Goal: Ask a question: Seek information or help from site administrators or community

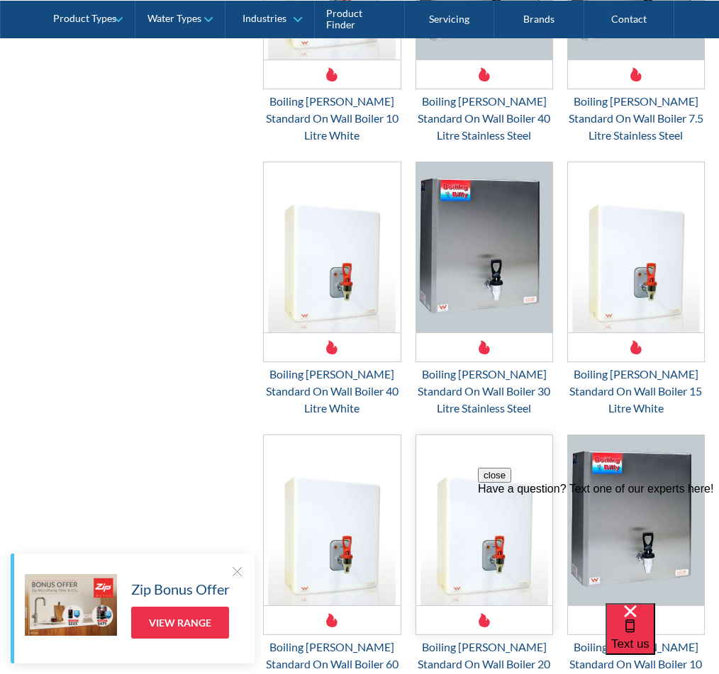
scroll to position [2411, 0]
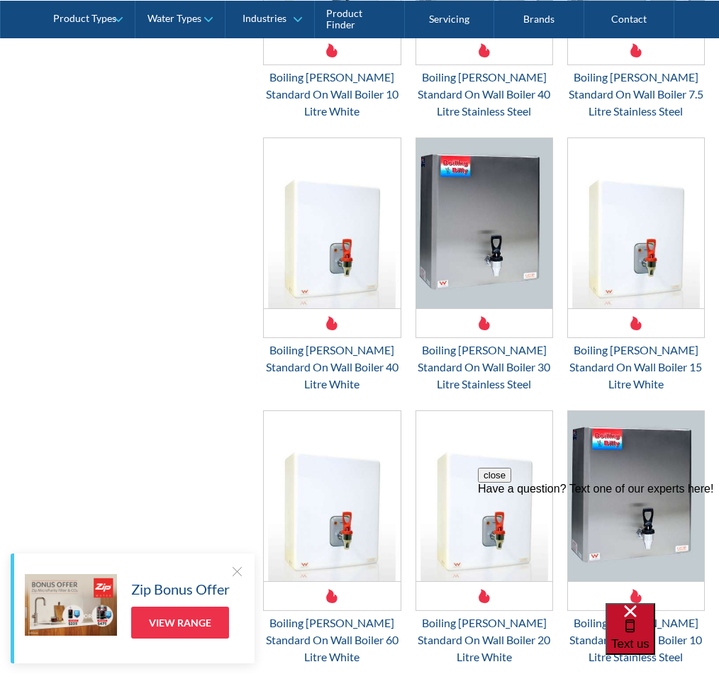
click at [650, 640] on span "Text us" at bounding box center [630, 644] width 38 height 13
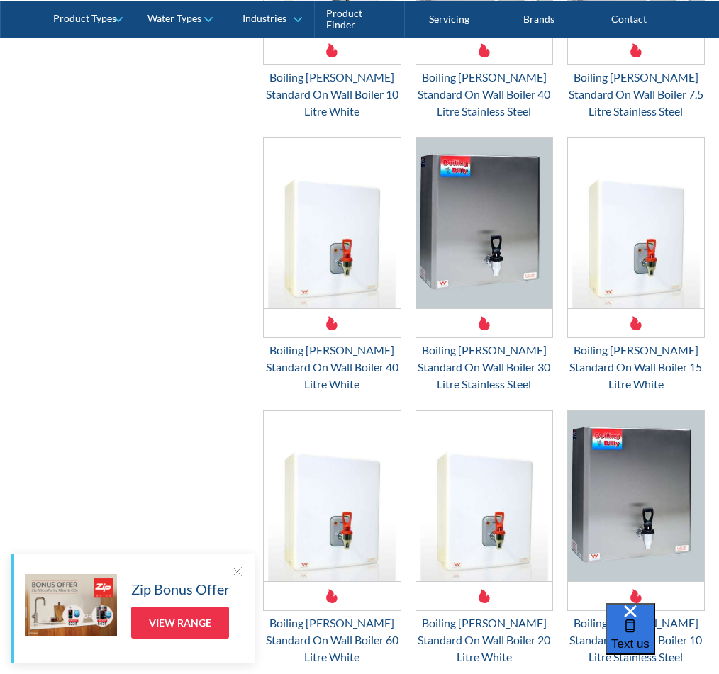
scroll to position [0, 0]
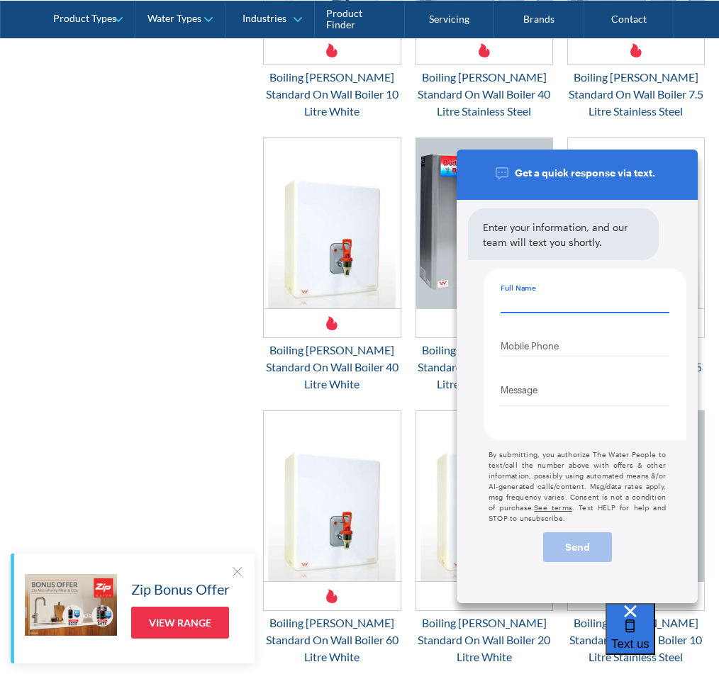
click at [545, 299] on input "text" at bounding box center [585, 301] width 169 height 21
type input "[PERSON_NAME]"
click at [579, 334] on div "[PERSON_NAME] Full Name Mobile Phone Message" at bounding box center [585, 355] width 203 height 172
click at [564, 348] on Phone "Mobile Phone" at bounding box center [585, 345] width 169 height 21
type Phone "0176503868"
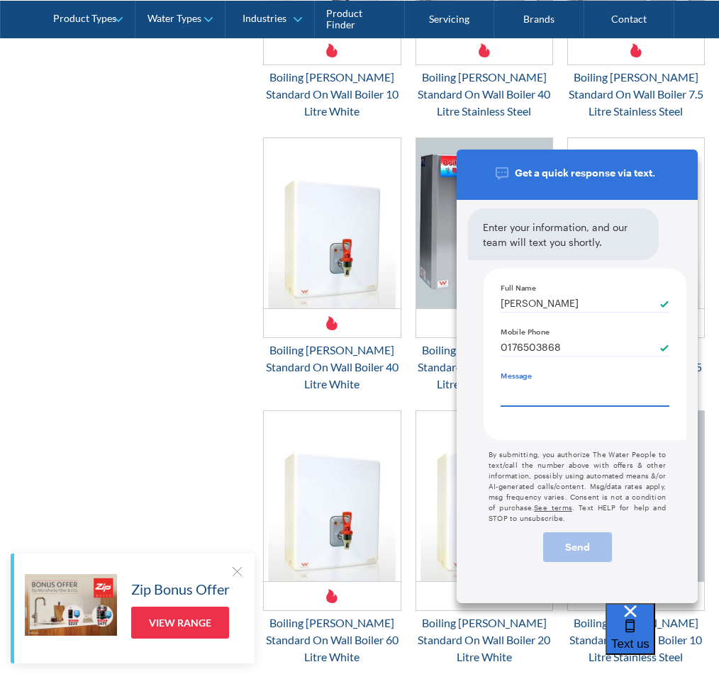
click at [510, 393] on textarea "Message" at bounding box center [585, 392] width 169 height 26
type textarea "C"
type textarea "x"
type textarea "Can"
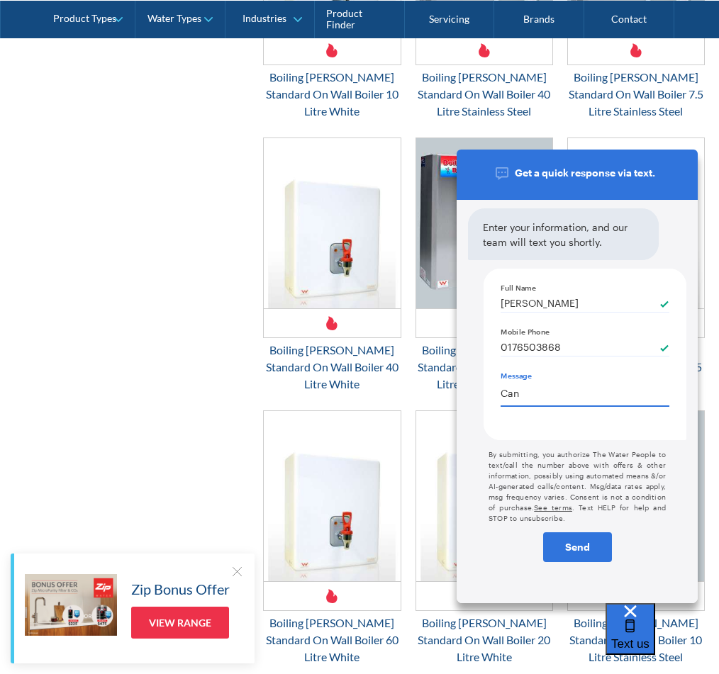
type textarea "x"
type textarea "Can"
type textarea "Can i"
type textarea "x"
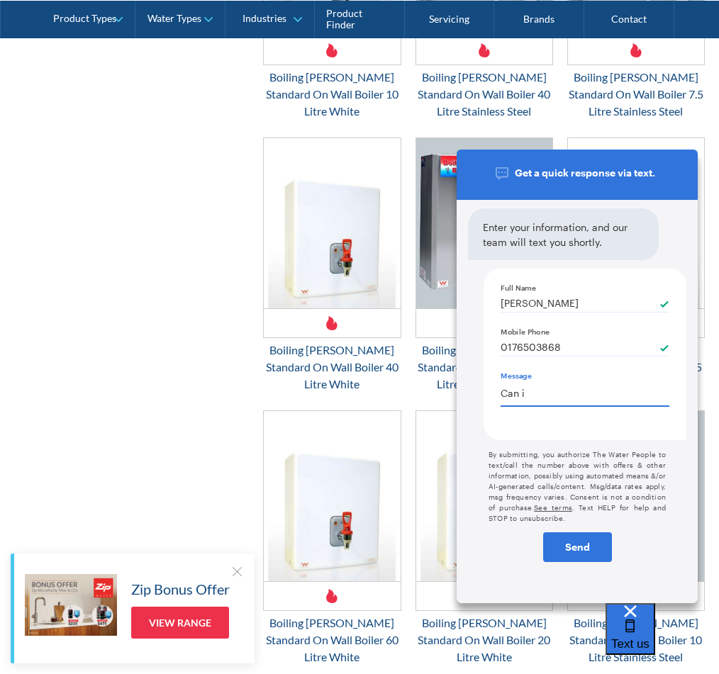
type textarea "Can i"
type textarea "x"
type textarea "Can i g"
type textarea "x"
type textarea "Can i ge"
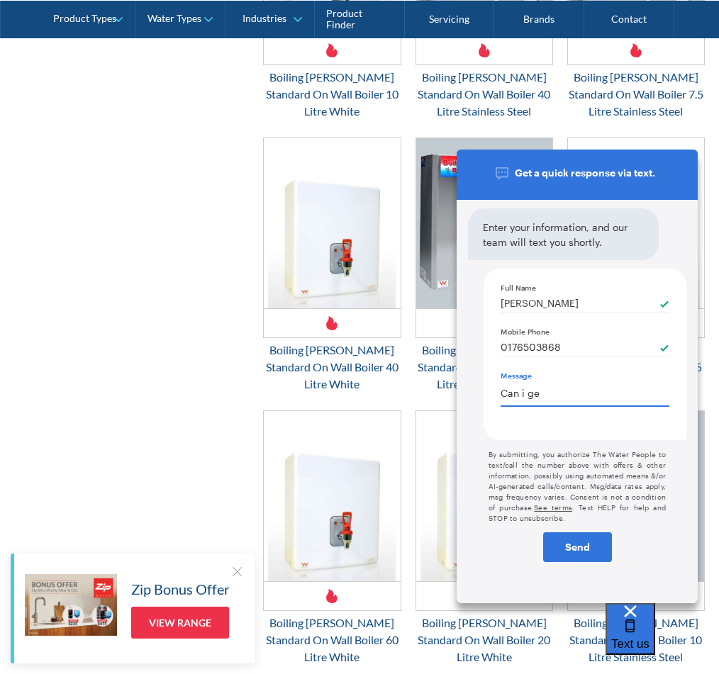
type textarea "x"
type textarea "Can i get"
type textarea "x"
type textarea "Can i get"
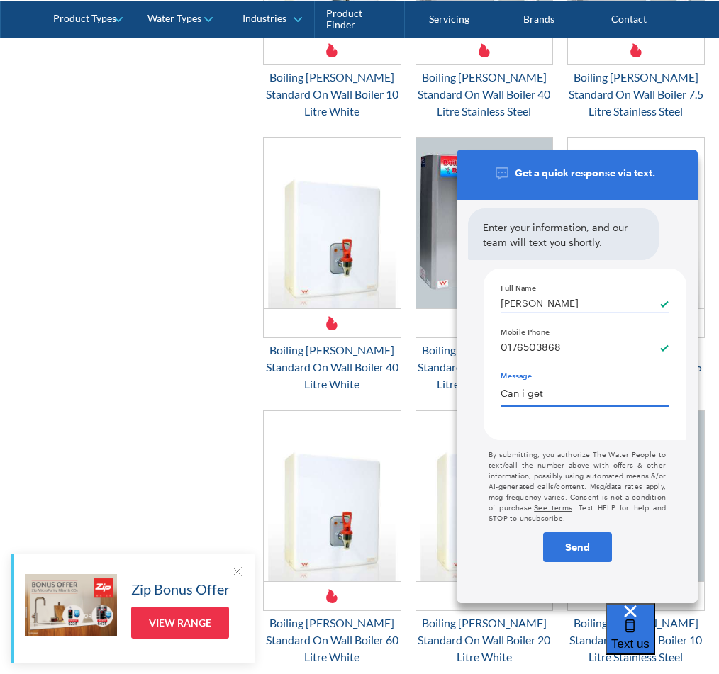
type textarea "x"
type textarea "C"
type textarea "x"
type textarea "c"
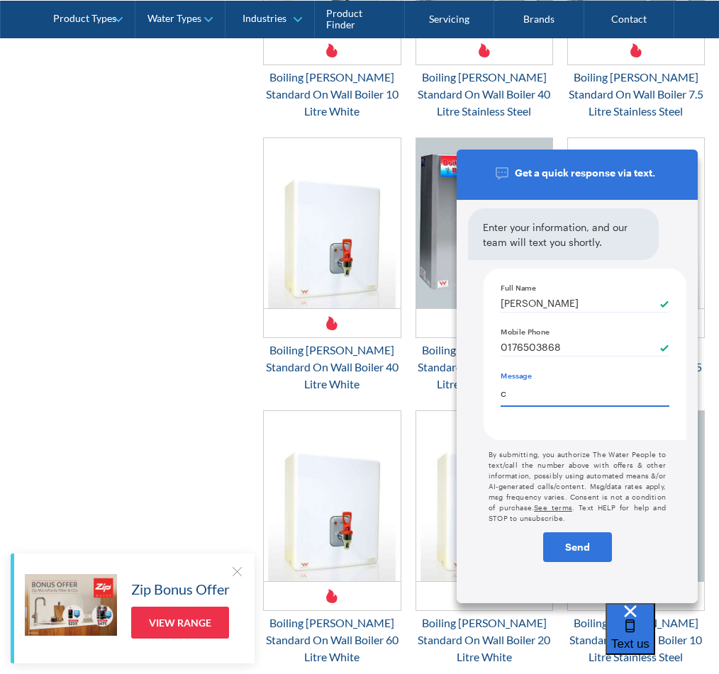
type textarea "x"
type textarea "cs"
type textarea "x"
type textarea "c"
type textarea "x"
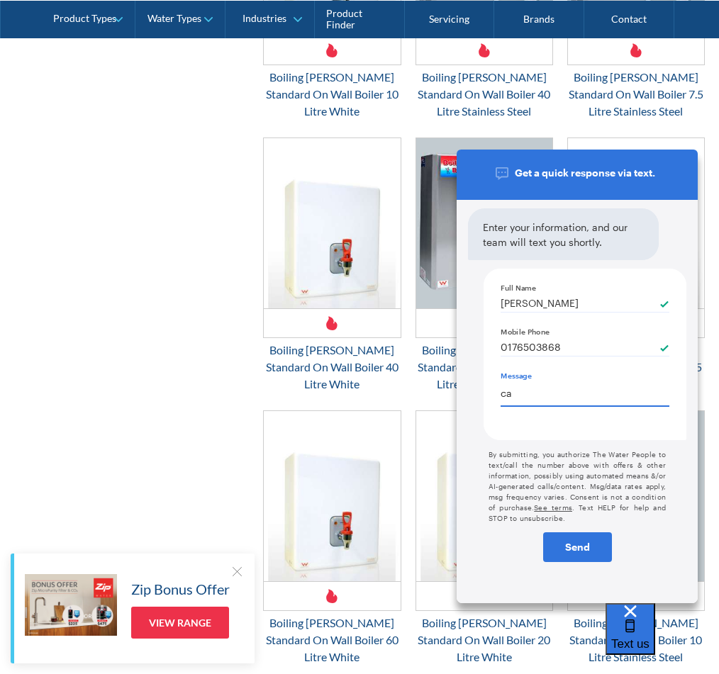
type textarea "can"
type textarea "x"
type textarea "can"
type textarea "can i"
type textarea "x"
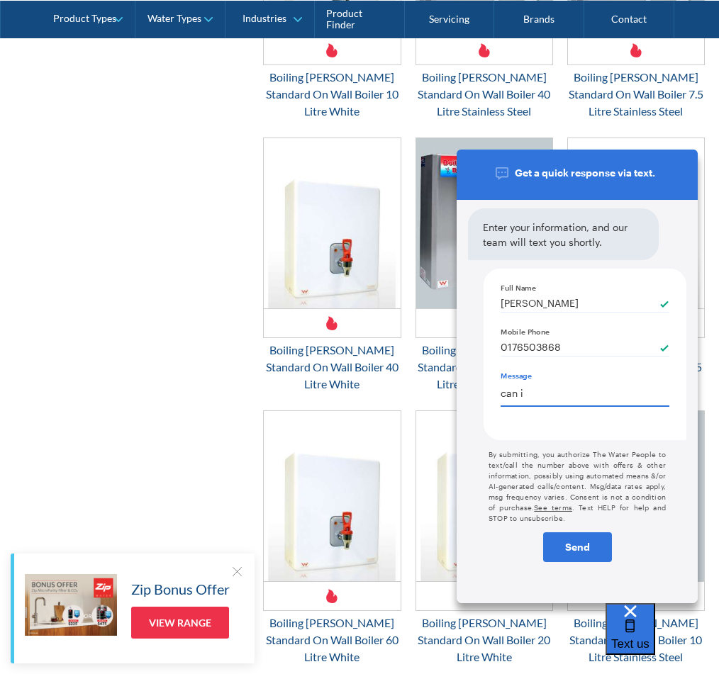
type textarea "x"
type textarea "can i"
type textarea "x"
type textarea "can i g"
type textarea "can i ge"
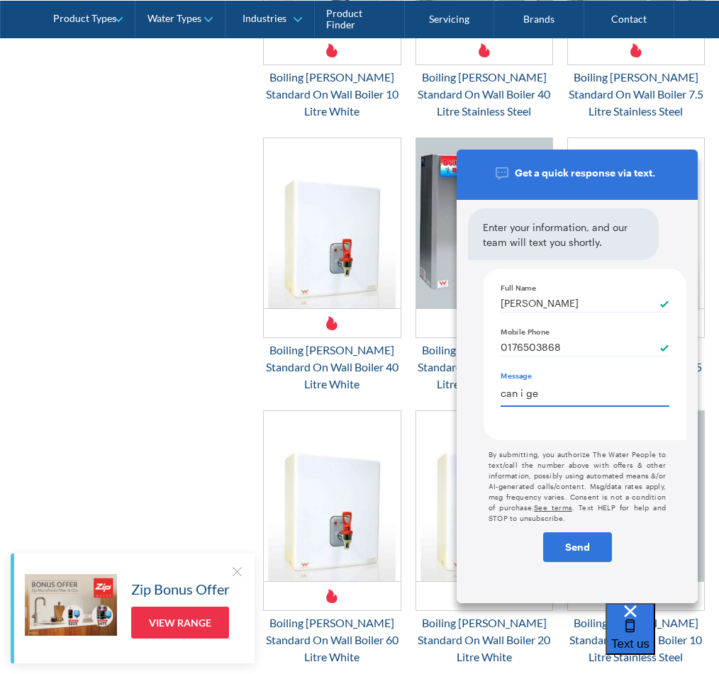
type textarea "x"
type textarea "can i get"
type textarea "x"
type textarea "can i get y"
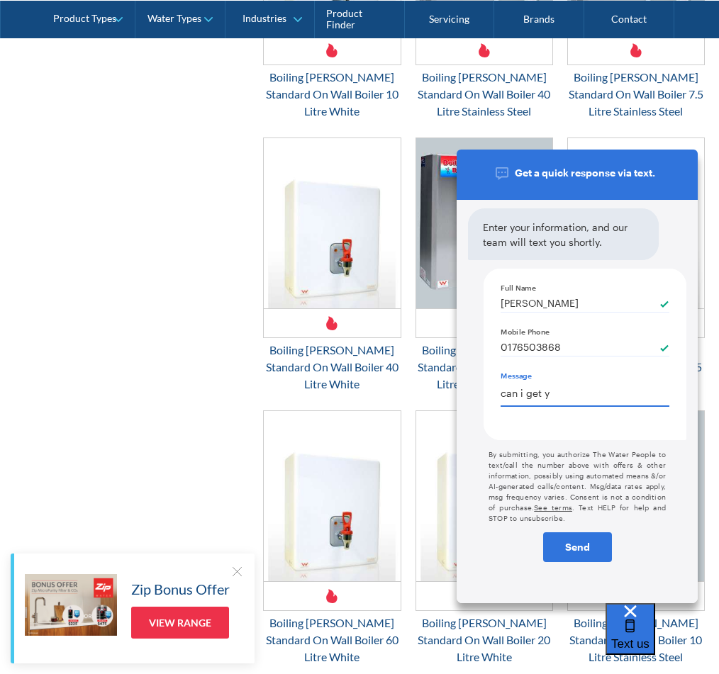
type textarea "can i get yo"
type textarea "x"
type textarea "can i get you"
type textarea "can i get your"
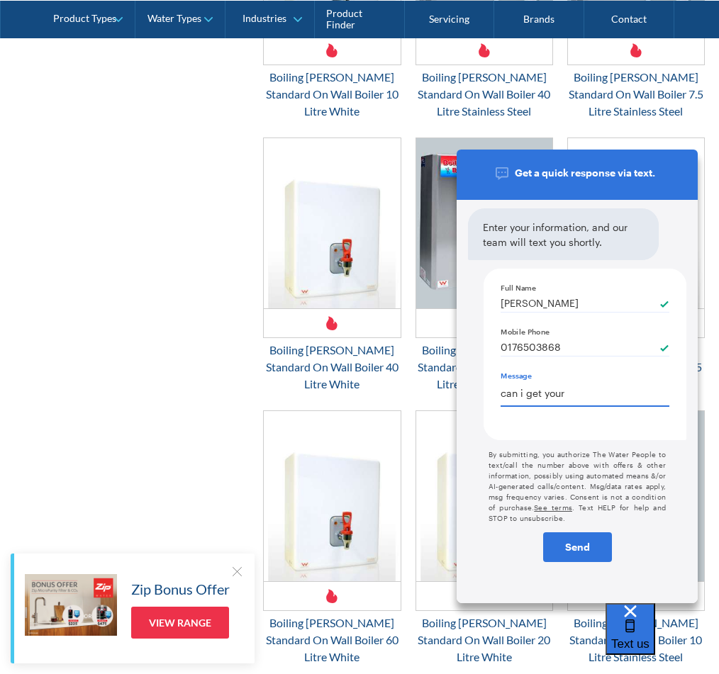
type textarea "x"
type textarea "can i get your h"
type textarea "x"
type textarea "can i get your ha"
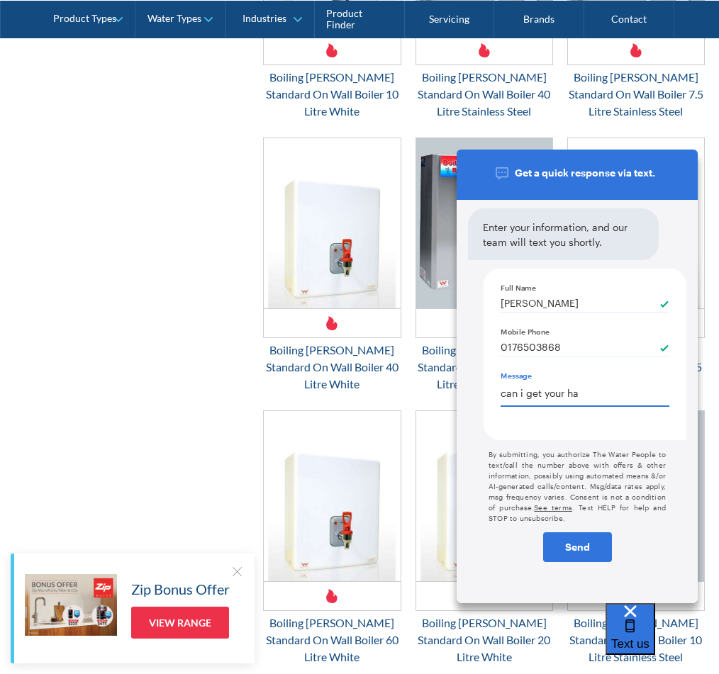
type textarea "x"
type textarea "can i get your hal"
type textarea "x"
type textarea "can i get your [DEMOGRAPHIC_DATA]"
type textarea "x"
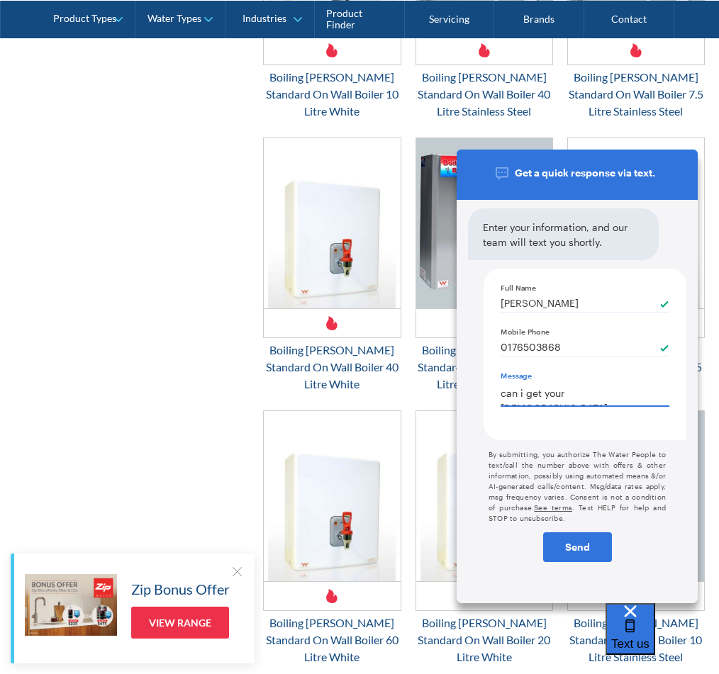
type textarea "can i get your [DEMOGRAPHIC_DATA]"
type textarea "x"
type textarea "can i get your halal c"
type textarea "x"
type textarea "can i get your [DEMOGRAPHIC_DATA] ce"
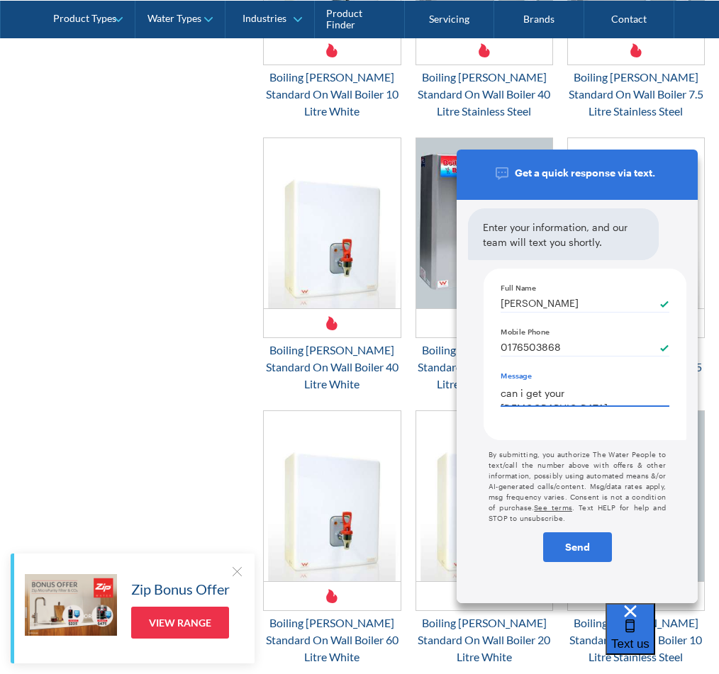
type textarea "x"
type textarea "can i get your [DEMOGRAPHIC_DATA] cer"
type textarea "x"
type textarea "can i get your [DEMOGRAPHIC_DATA] cert"
type textarea "can i get your [DEMOGRAPHIC_DATA] certi"
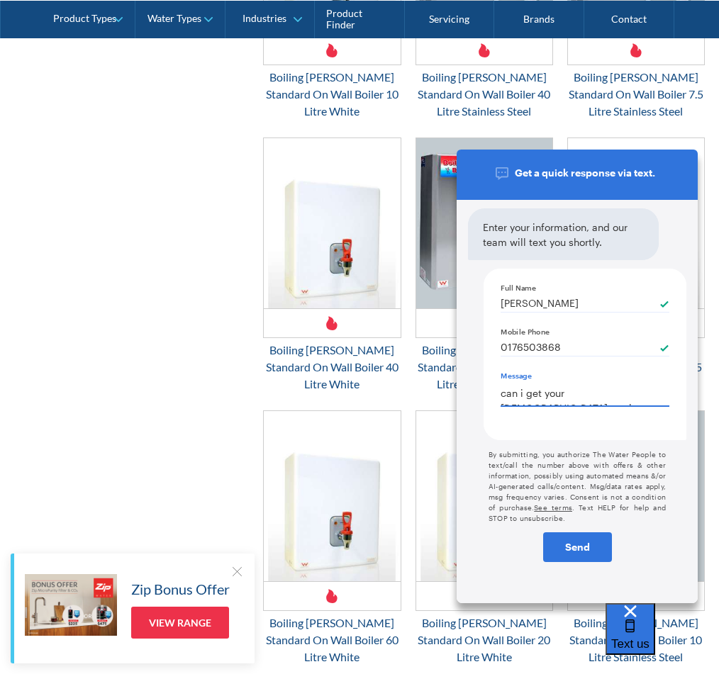
type textarea "x"
type textarea "can i get your [DEMOGRAPHIC_DATA] certifi"
type textarea "x"
type textarea "can i get your halal certific"
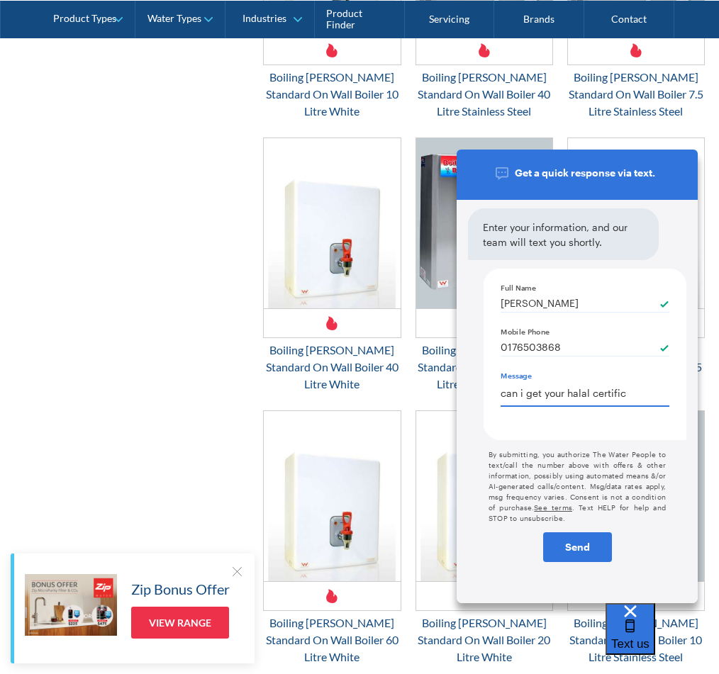
type textarea "x"
type textarea "can i get your [DEMOGRAPHIC_DATA] certifica"
type textarea "x"
type textarea "can i get your [DEMOGRAPHIC_DATA] certificat"
type textarea "can i get your [DEMOGRAPHIC_DATA] certificate"
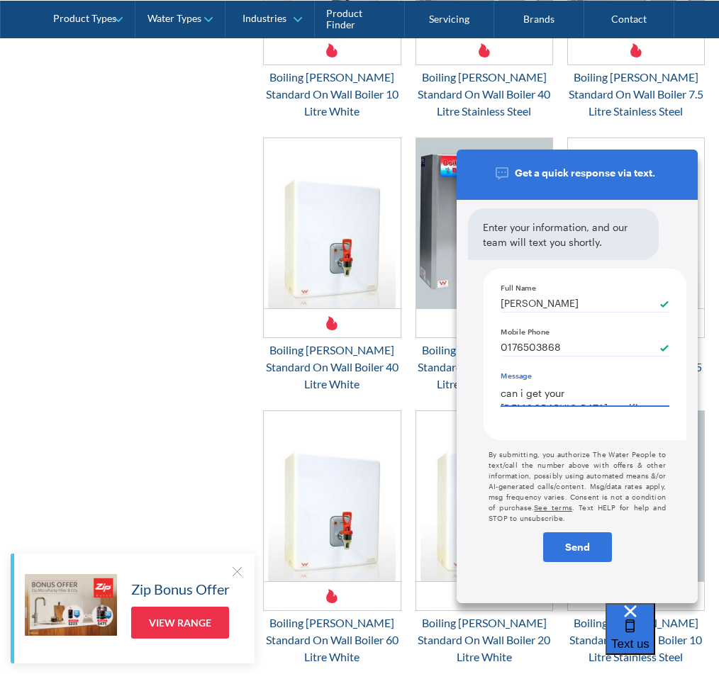
type textarea "x"
type textarea "can i get your [DEMOGRAPHIC_DATA] certificate"
type textarea "x"
type textarea "can i get your halal certificate b"
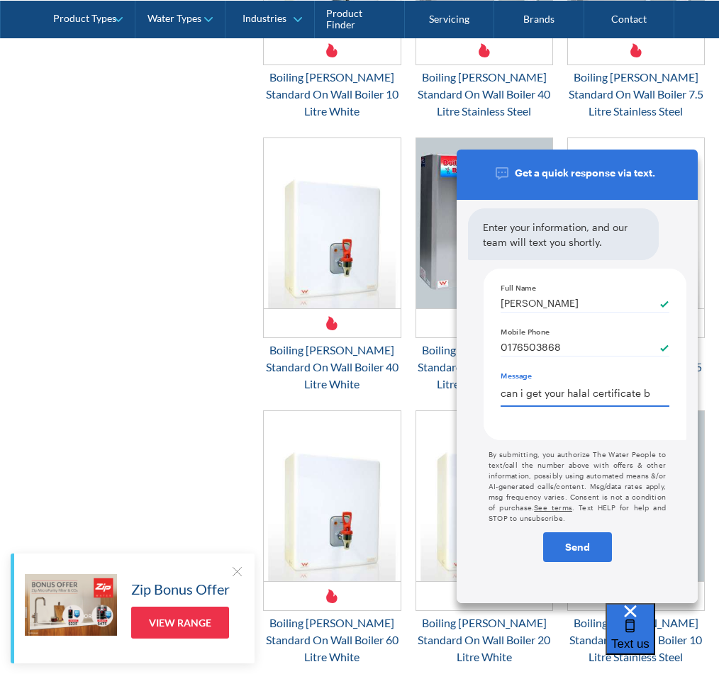
type textarea "can i get your [DEMOGRAPHIC_DATA] certificate be"
type textarea "x"
type textarea "can i get your halal certificate bec"
type textarea "x"
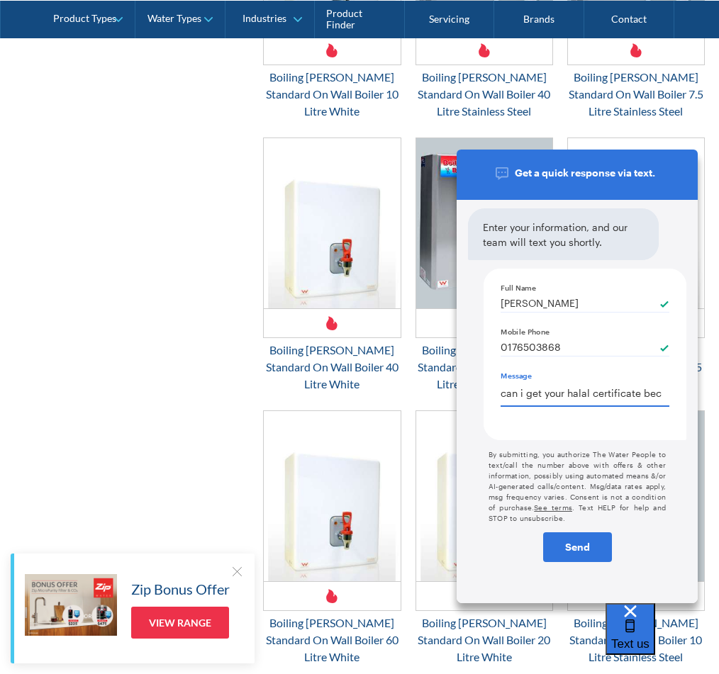
type textarea "can i get your halal certificate beca"
type textarea "x"
type textarea "can i get your halal certificate becaus"
type textarea "x"
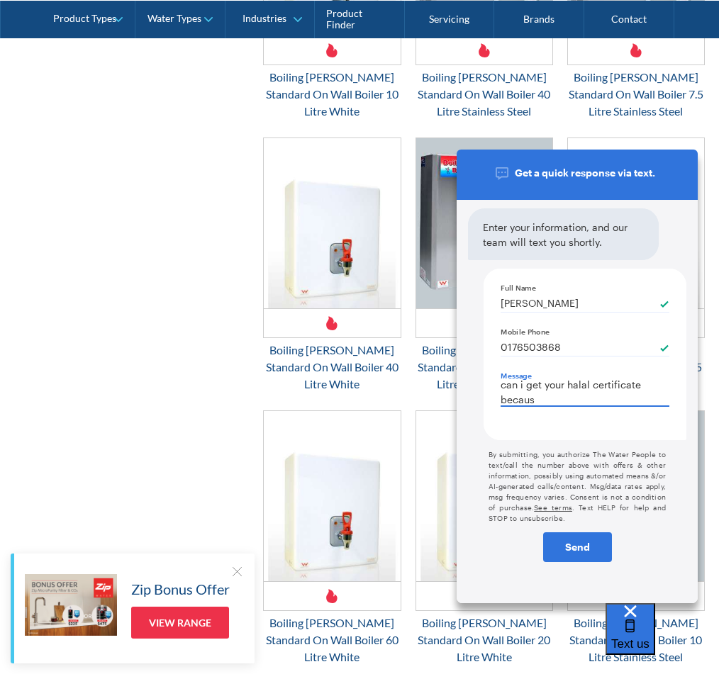
type textarea "can i get your [DEMOGRAPHIC_DATA] certificate because"
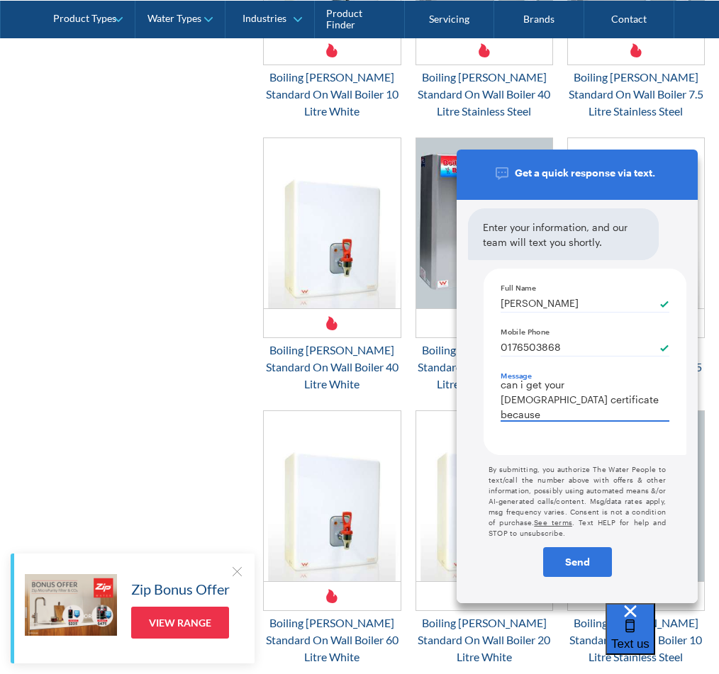
scroll to position [0, 0]
type textarea "x"
type textarea "can i get your [DEMOGRAPHIC_DATA] certificate because 1"
type textarea "x"
type textarea "can i get your [DEMOGRAPHIC_DATA] certificate because 1 o"
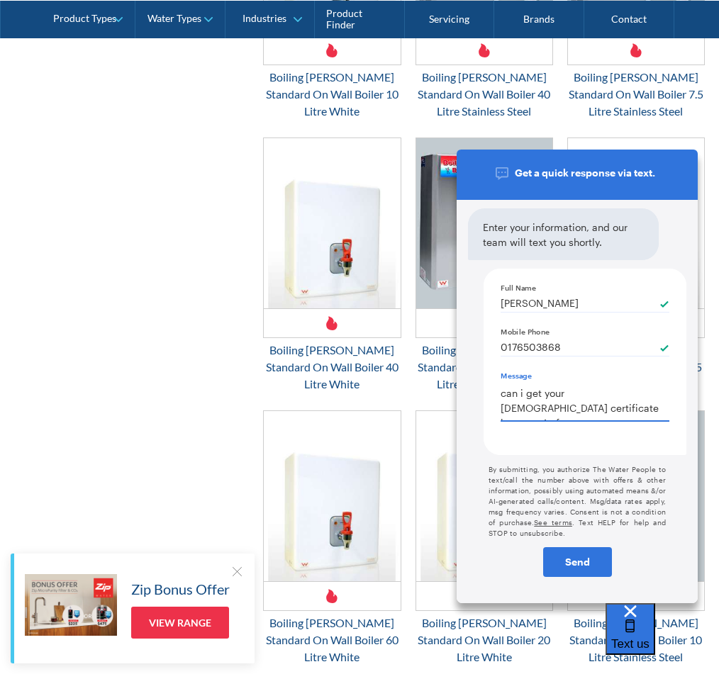
type textarea "x"
type textarea "can i get your [DEMOGRAPHIC_DATA] certificate because 1 of"
type textarea "can i get your [DEMOGRAPHIC_DATA] certificate because 1 of o"
type textarea "x"
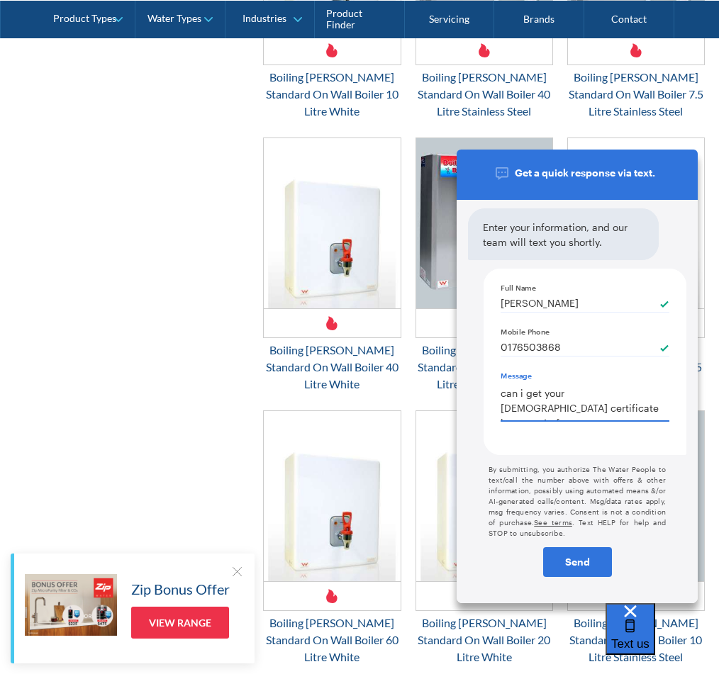
type textarea "can i get your [DEMOGRAPHIC_DATA] certificate because 1 of ou"
type textarea "can i get your [DEMOGRAPHIC_DATA] certificate because 1 of out"
type textarea "x"
type textarea "can i get your [DEMOGRAPHIC_DATA] certificate because 1 of ou"
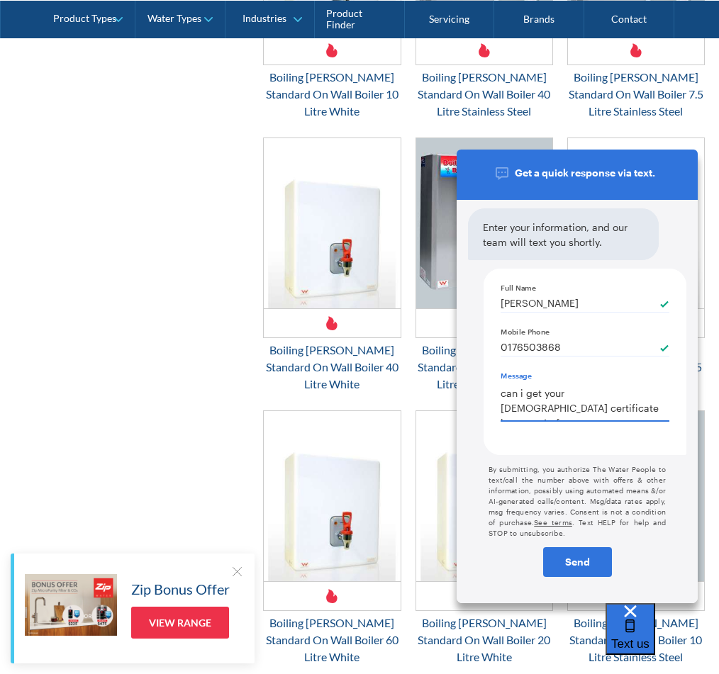
type textarea "x"
type textarea "can i get your [DEMOGRAPHIC_DATA] certificate because 1 of our"
type textarea "x"
type textarea "can i get your [DEMOGRAPHIC_DATA] certificate because 1 of our"
type textarea "x"
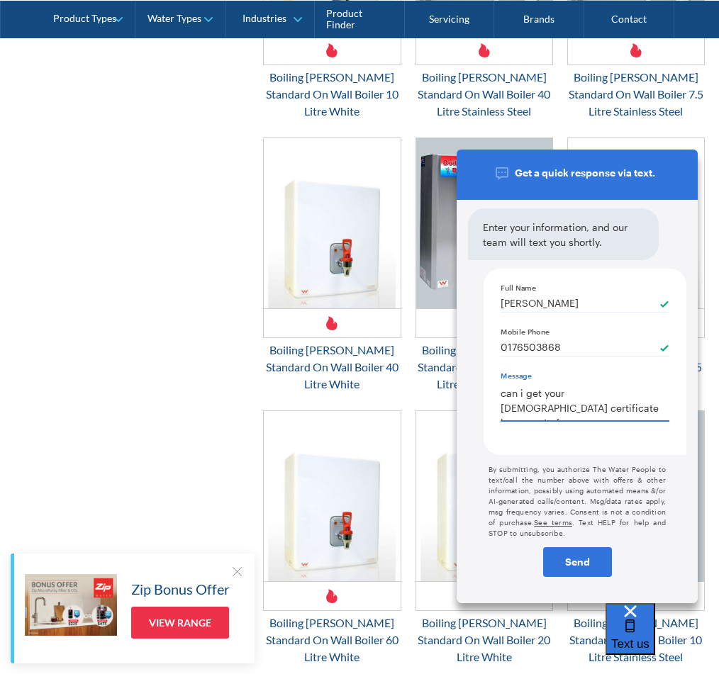
type textarea "can i get your [DEMOGRAPHIC_DATA] certificate because 1 of our o"
type textarea "x"
type textarea "can i get your [DEMOGRAPHIC_DATA] certificate because 1 of our out"
type textarea "x"
type textarea "can i get your [DEMOGRAPHIC_DATA] certificate because 1 of our outl"
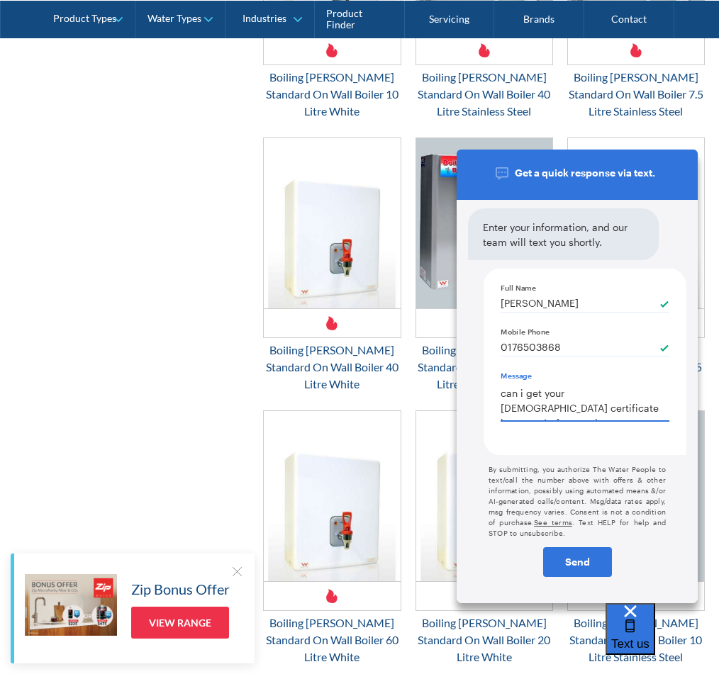
type textarea "x"
type textarea "can i get your [DEMOGRAPHIC_DATA] certificate because 1 of our outlet"
type textarea "x"
type textarea "can i get your [DEMOGRAPHIC_DATA] certificate because 1 of our outlet"
type textarea "x"
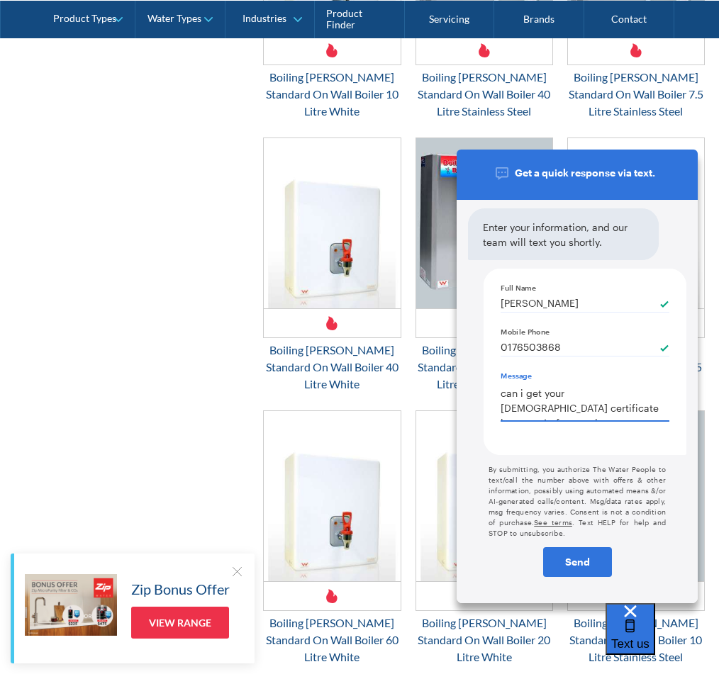
type textarea "can i get your [DEMOGRAPHIC_DATA] certificate because 1 of our outlet u"
type textarea "x"
type textarea "can i get your [DEMOGRAPHIC_DATA] certificate because 1 of our outlet usin"
type textarea "x"
type textarea "can i get your [DEMOGRAPHIC_DATA] certificate because 1 of our outlet using"
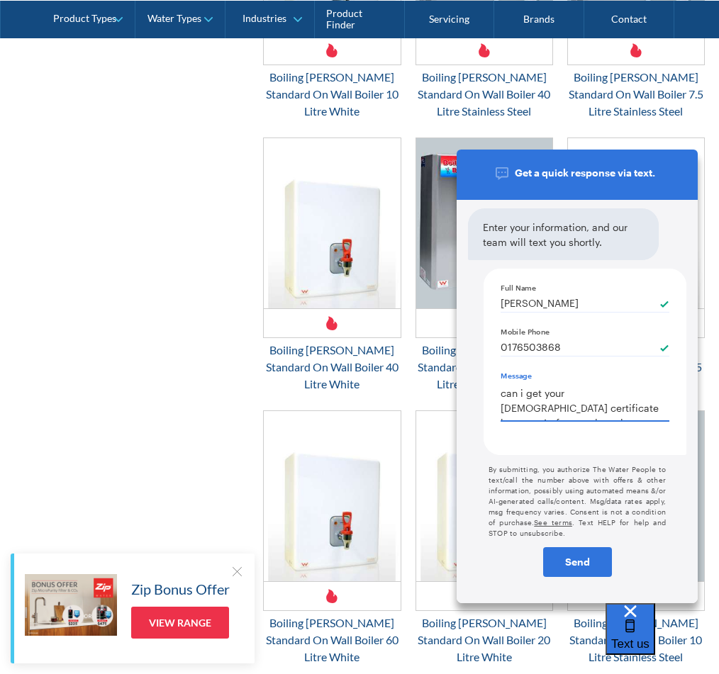
type textarea "x"
type textarea "can i get your [DEMOGRAPHIC_DATA] certificate because 1 of our outlet using"
type textarea "can i get your [DEMOGRAPHIC_DATA] certificate because 1 of our outlet using y"
type textarea "x"
type textarea "can i get your [DEMOGRAPHIC_DATA] certificate because 1 of our outlet using yo"
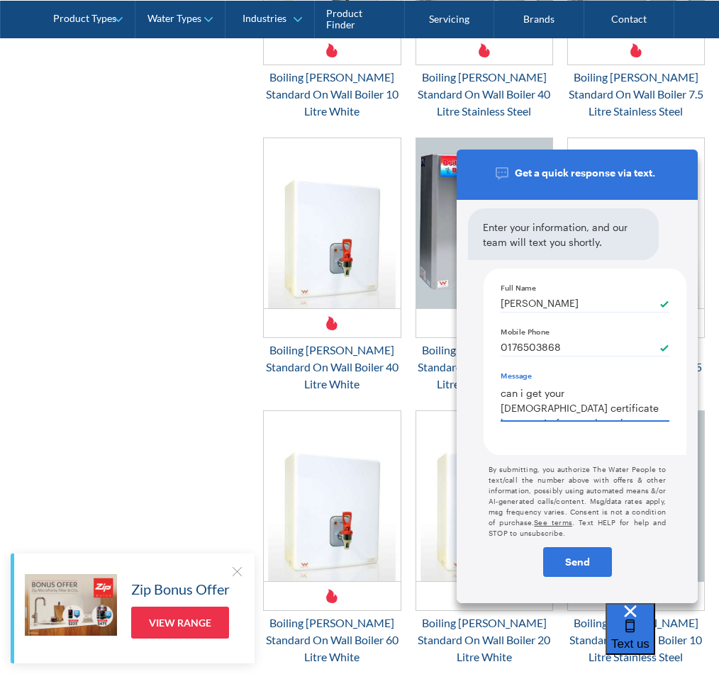
type textarea "x"
type textarea "can i get your [DEMOGRAPHIC_DATA] certificate because 1 of our outlet using your"
type textarea "x"
type textarea "can i get your [DEMOGRAPHIC_DATA] certificate because 1 of our outlet using your"
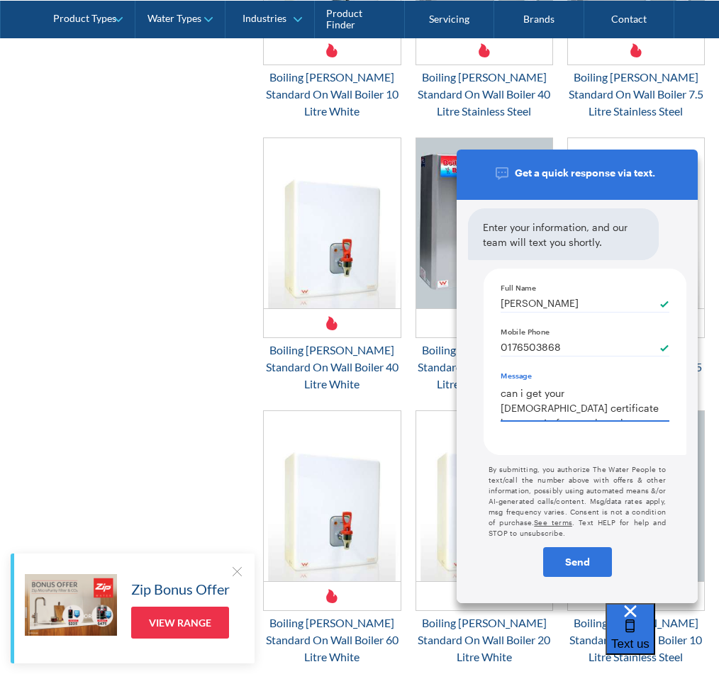
type textarea "x"
type textarea "can i get your [DEMOGRAPHIC_DATA] certificate because 1 of our outlet using you…"
type textarea "x"
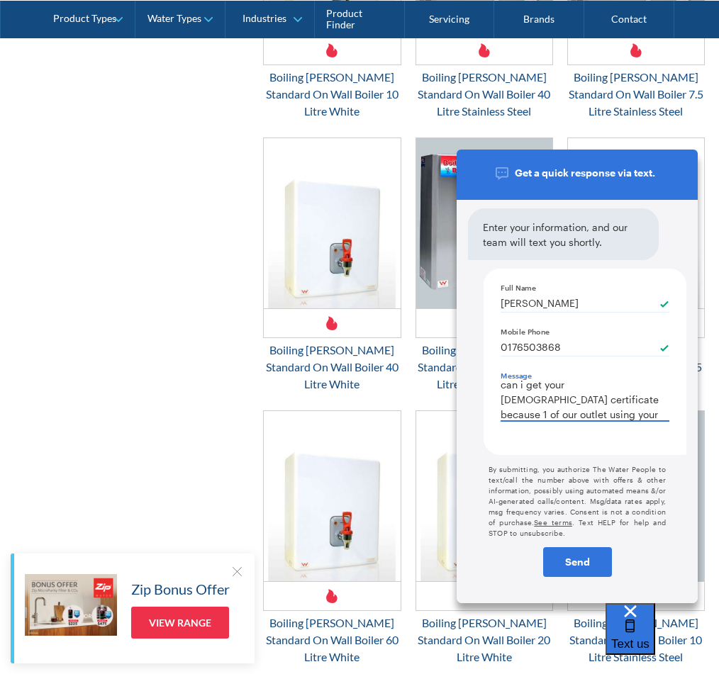
type textarea "x"
type textarea "can i get your [DEMOGRAPHIC_DATA] certificate because 1 of our outlet using you…"
type textarea "x"
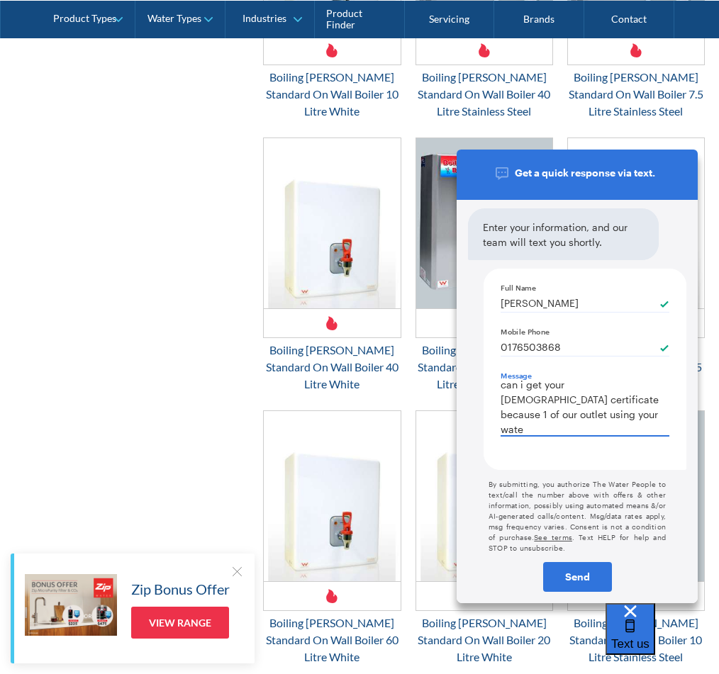
scroll to position [0, 0]
type textarea "can i get your [DEMOGRAPHIC_DATA] certificate because 1 of our outlet using you…"
type textarea "x"
type textarea "can i get your [DEMOGRAPHIC_DATA] certificate because 1 of our outlet using you…"
type textarea "x"
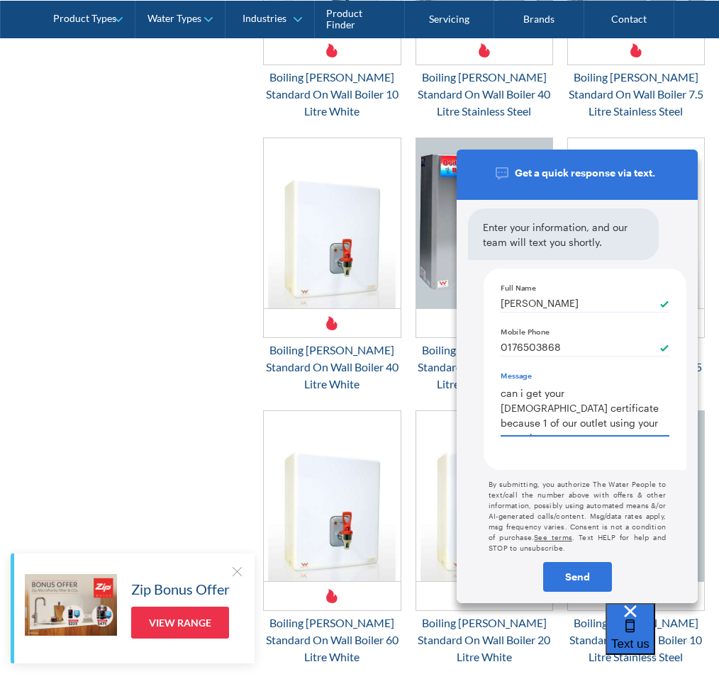
type textarea "can i get your [DEMOGRAPHIC_DATA] certificate because 1 of our outlet using you…"
type textarea "x"
type textarea "can i get your [DEMOGRAPHIC_DATA] certificate because 1 of our outlet using you…"
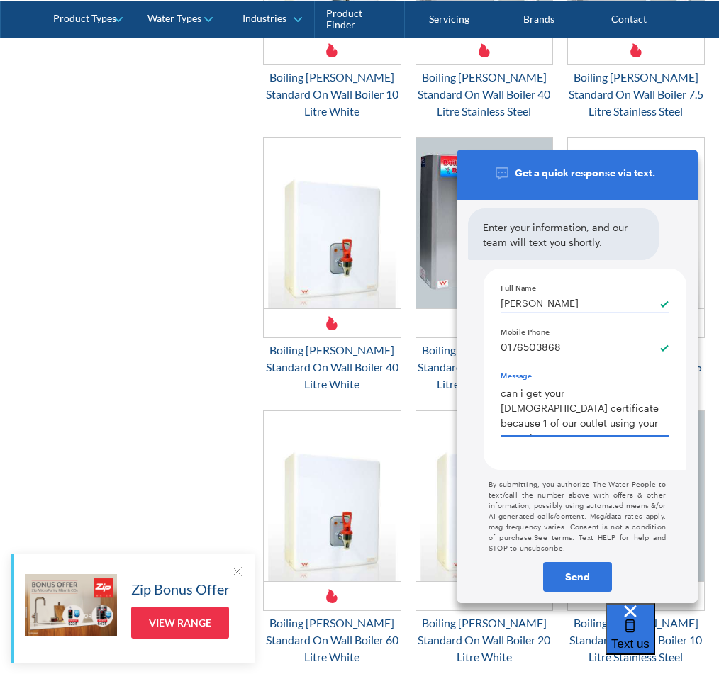
type textarea "can i get your halal certificate because 1 of our outlet using your water heater"
type textarea "x"
type textarea "can i get your halal certificate because 1 of our outlet using your water heater"
type textarea "x"
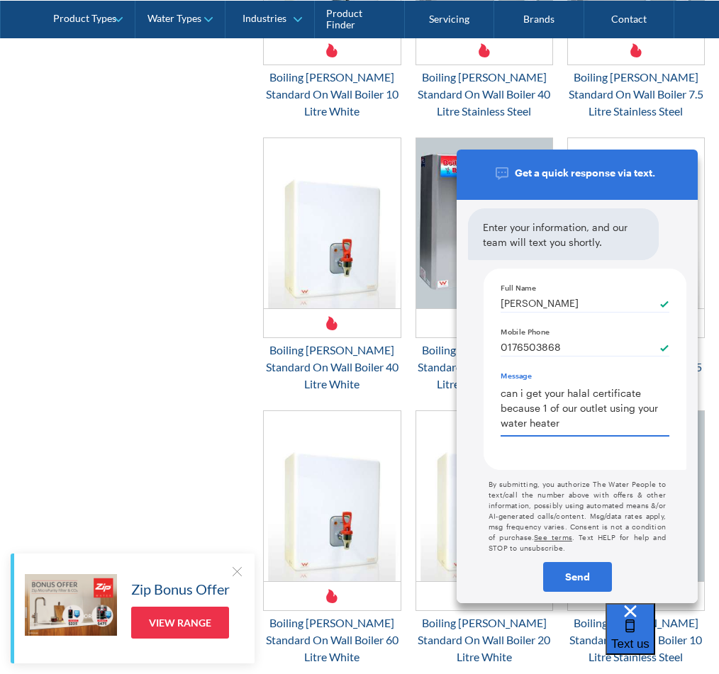
type textarea "can i get your [DEMOGRAPHIC_DATA] certificate because 1 of our outlet using you…"
type textarea "x"
type textarea "can i get your halal certificate because 1 of our outlet using your water heate…"
type textarea "x"
type textarea "can i get your halal certificate because 1 of our outlet using your water heate…"
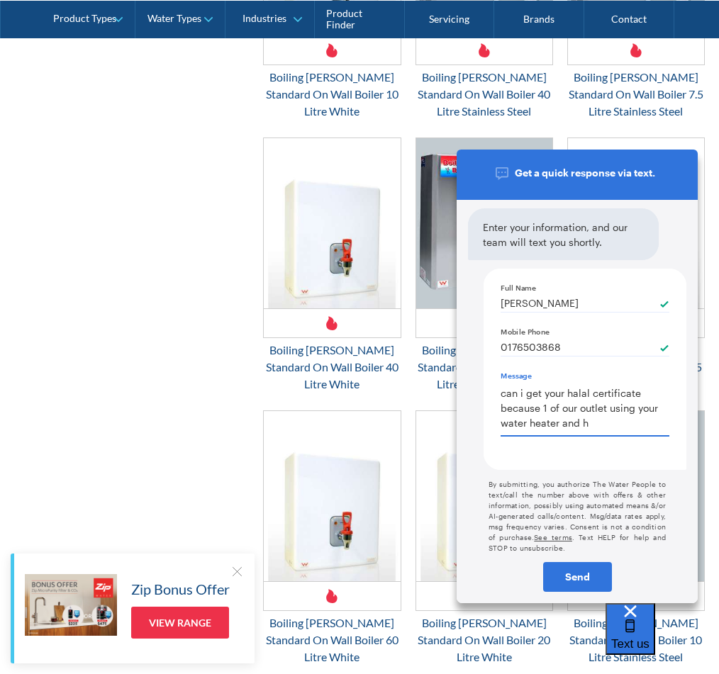
type textarea "x"
type textarea "can i get your halal certificate because 1 of our outlet using your water heate…"
type textarea "can i get your [DEMOGRAPHIC_DATA] certificate because 1 of our outlet using you…"
type textarea "x"
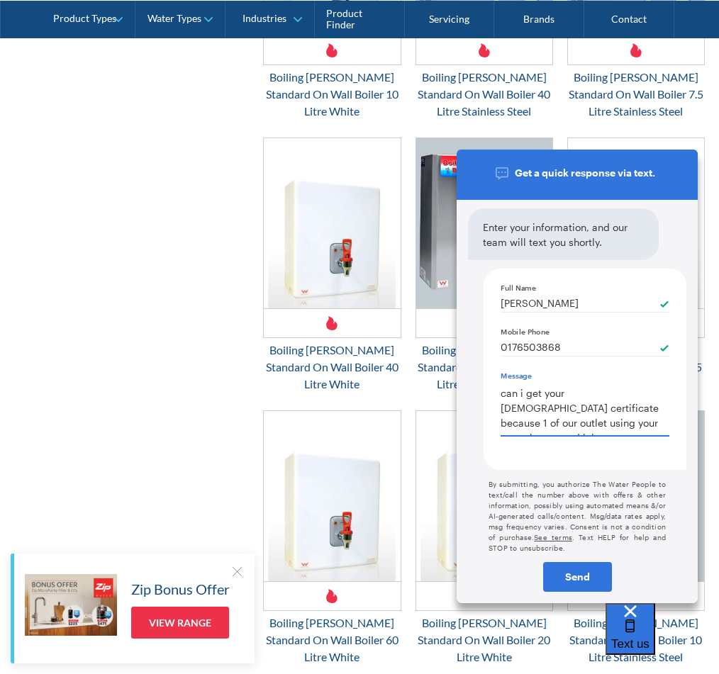
type textarea "can i get your halal certificate because 1 of our outlet using your water heate…"
type textarea "x"
type textarea "can i get your halal certificate because 1 of our outlet using your water heate…"
type textarea "x"
type textarea "can i get your halal certificate because 1 of our outlet using your water heate…"
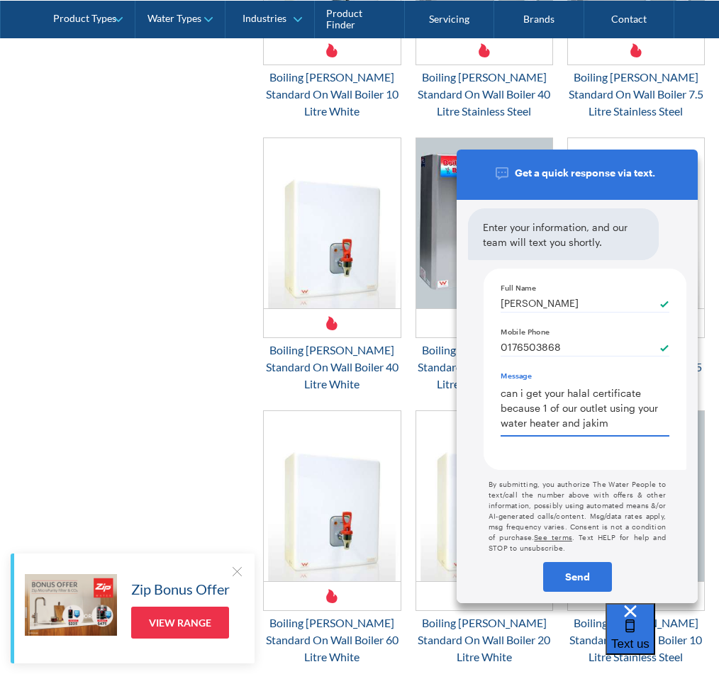
type textarea "x"
type textarea "can i get your [DEMOGRAPHIC_DATA] certificate because 1 of our outlet using you…"
type textarea "x"
type textarea "can i get your [DEMOGRAPHIC_DATA] certificate because 1 of our outlet using you…"
type textarea "x"
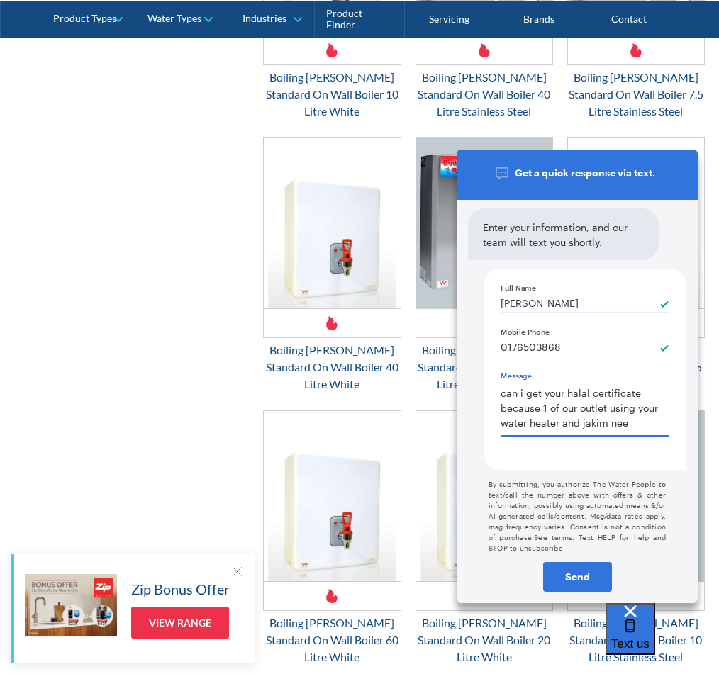
type textarea "can i get your halal certificate because 1 of our outlet using your water heate…"
type textarea "x"
type textarea "can i get your halal certificate because 1 of our outlet using your water heate…"
type textarea "x"
type textarea "can i get your halal certificate because 1 of our outlet using your water heate…"
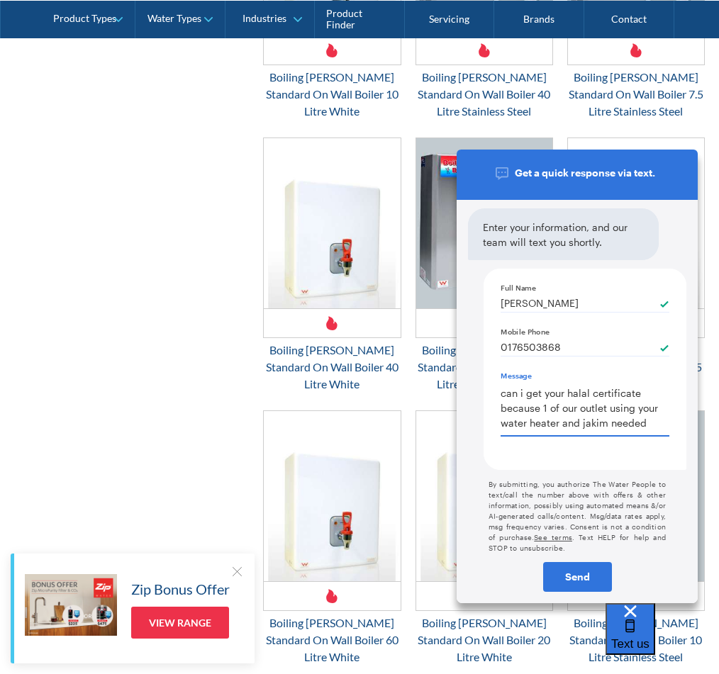
type textarea "x"
type textarea "can i get your halal certificate because 1 of our outlet using your water heate…"
type textarea "x"
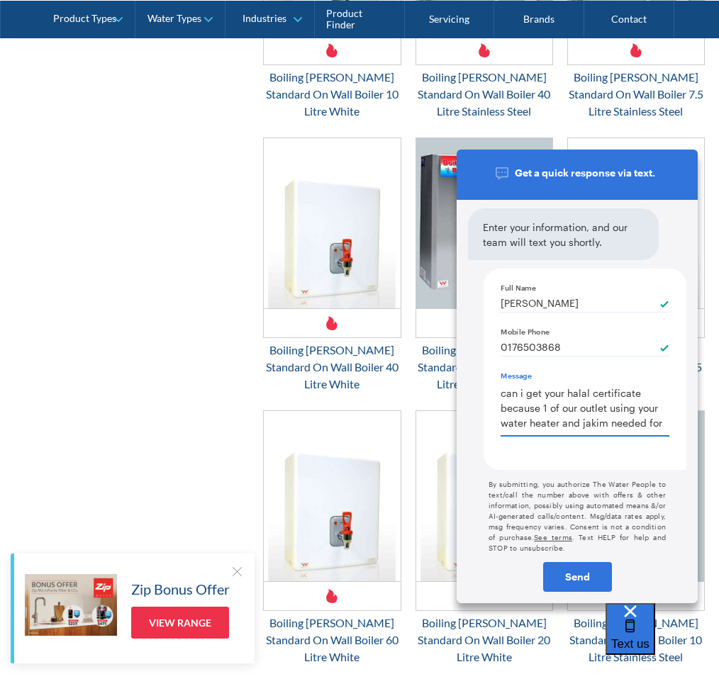
type textarea "can i get your halal certificate because 1 of our outlet using your water heate…"
type textarea "x"
type textarea "can i get your halal certificate because 1 of our outlet using your water heate…"
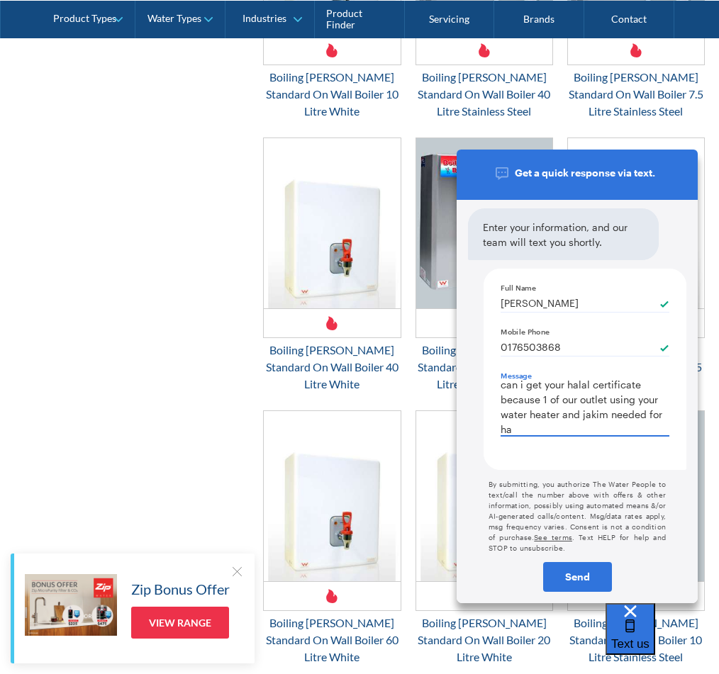
type textarea "can i get your halal certificate because 1 of our outlet using your water heate…"
type textarea "x"
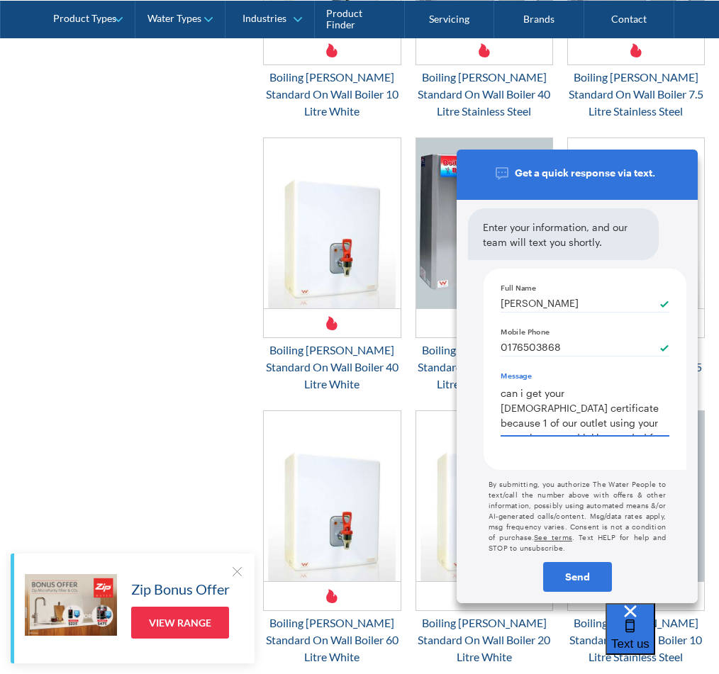
type textarea "can i get your halal certificate because 1 of our outlet using your water heate…"
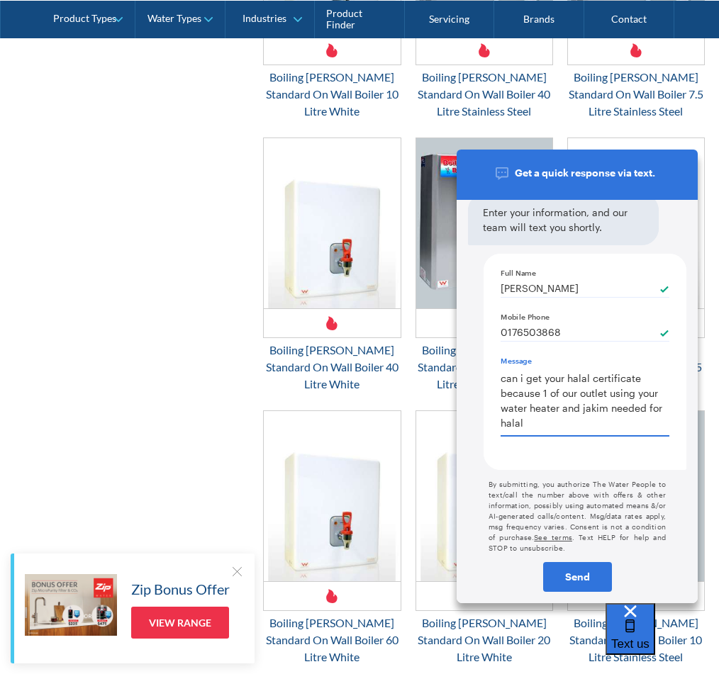
type textarea "x"
type textarea "can i get your halal certificate because 1 of our outlet using your water heate…"
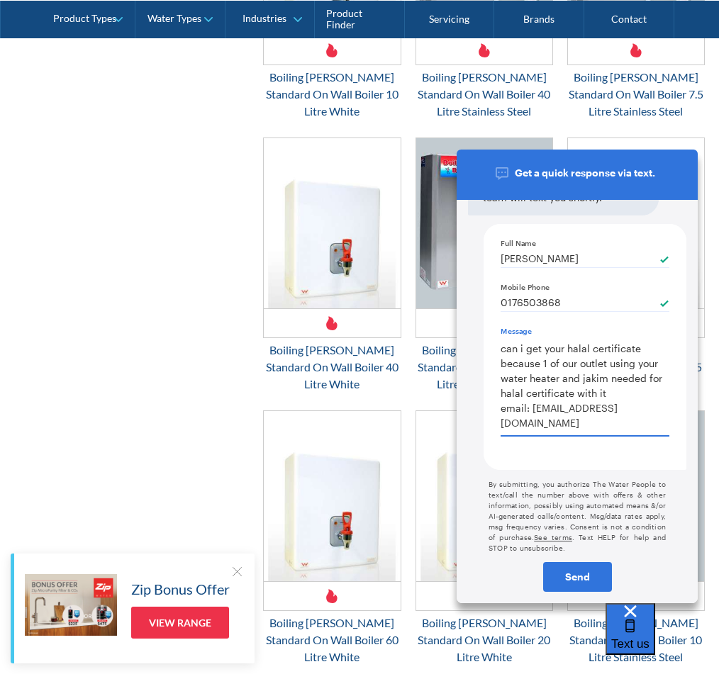
scroll to position [23, 0]
click at [575, 577] on div "Send" at bounding box center [578, 577] width 66 height 10
